Goal: Task Accomplishment & Management: Use online tool/utility

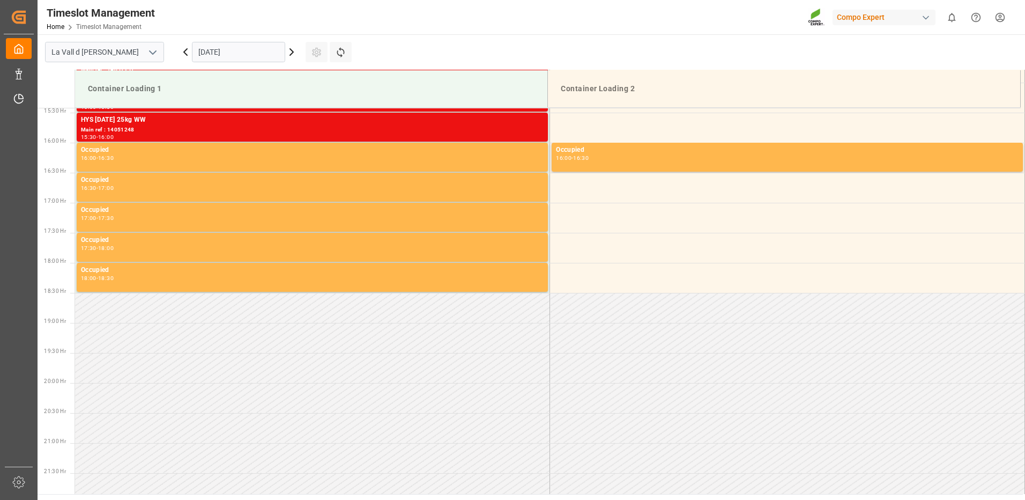
scroll to position [765, 0]
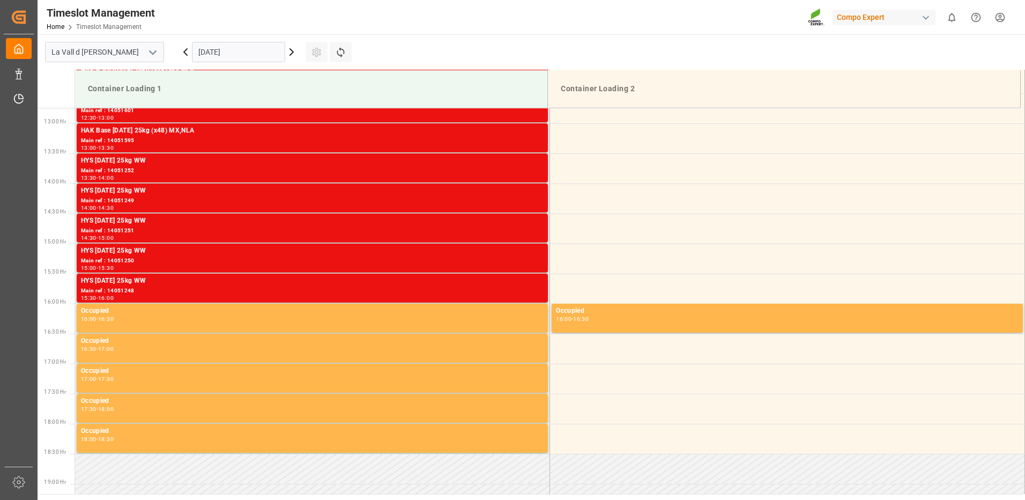
click at [182, 54] on icon at bounding box center [185, 52] width 13 height 13
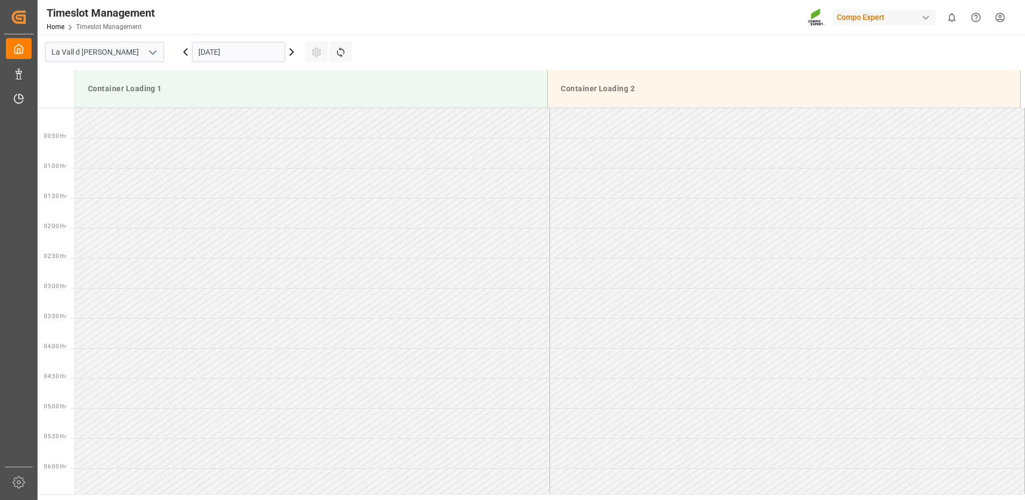
scroll to position [713, 0]
